Goal: Task Accomplishment & Management: Use online tool/utility

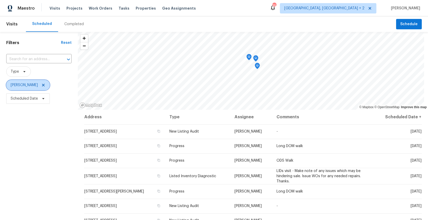
click at [41, 85] on icon at bounding box center [43, 85] width 4 height 4
